Goal: Task Accomplishment & Management: Manage account settings

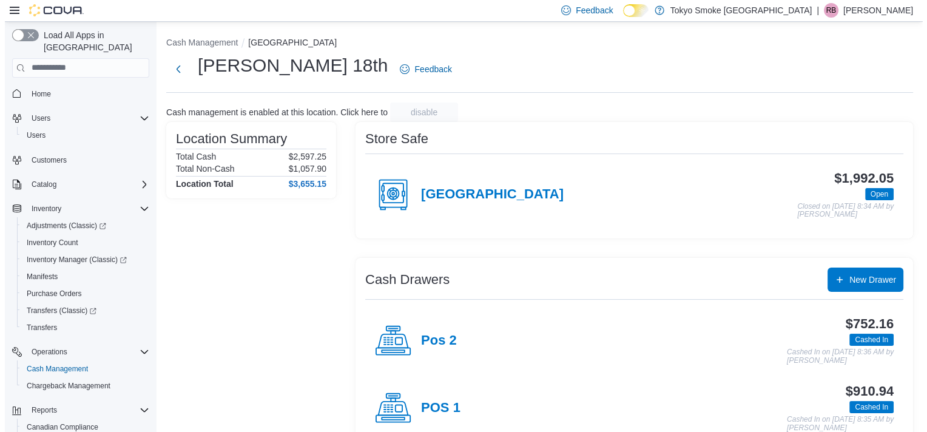
scroll to position [78, 0]
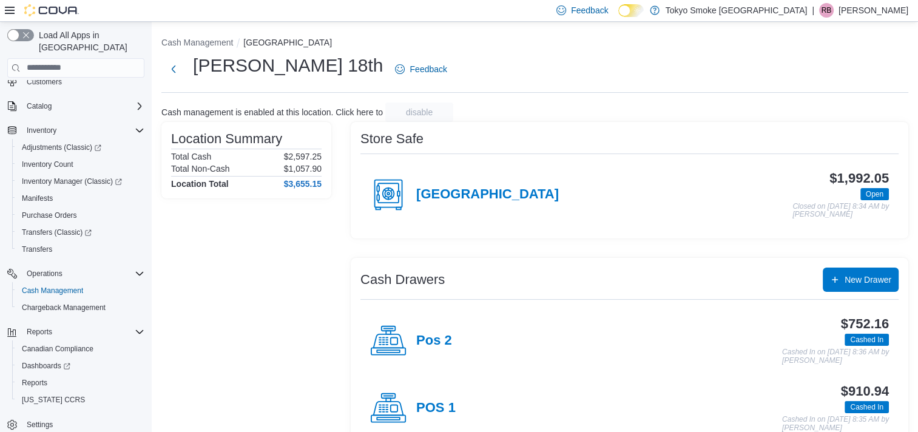
click at [869, 16] on p "Randi Branston" at bounding box center [873, 10] width 70 height 15
click at [847, 112] on button "Sign Out" at bounding box center [847, 115] width 112 height 19
